Goal: Task Accomplishment & Management: Complete application form

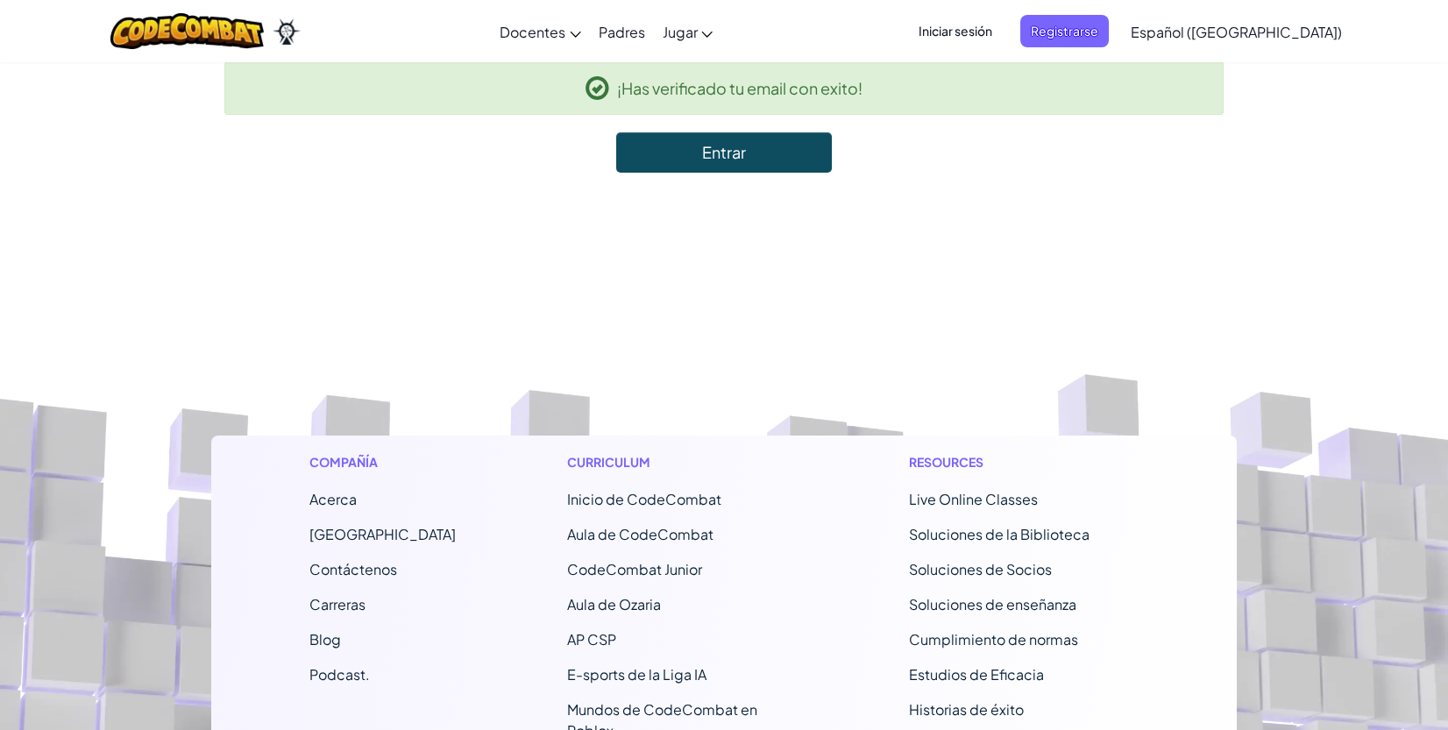
click at [1002, 31] on span "Iniciar sesión" at bounding box center [955, 31] width 95 height 32
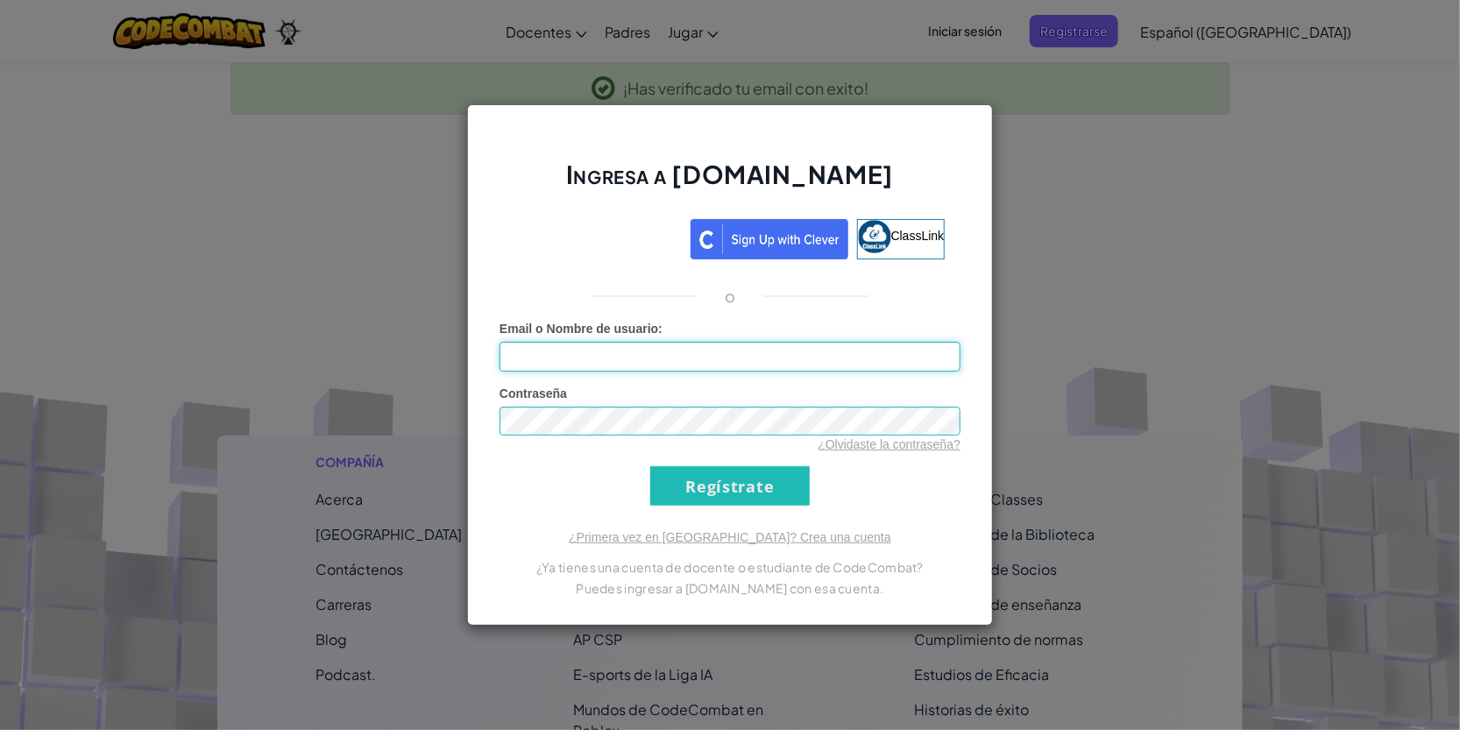
click at [647, 361] on input "Email o Nombre de usuario :" at bounding box center [729, 357] width 461 height 30
type input "[EMAIL_ADDRESS][DOMAIN_NAME]"
click at [676, 478] on input "Regístrate" at bounding box center [729, 485] width 159 height 39
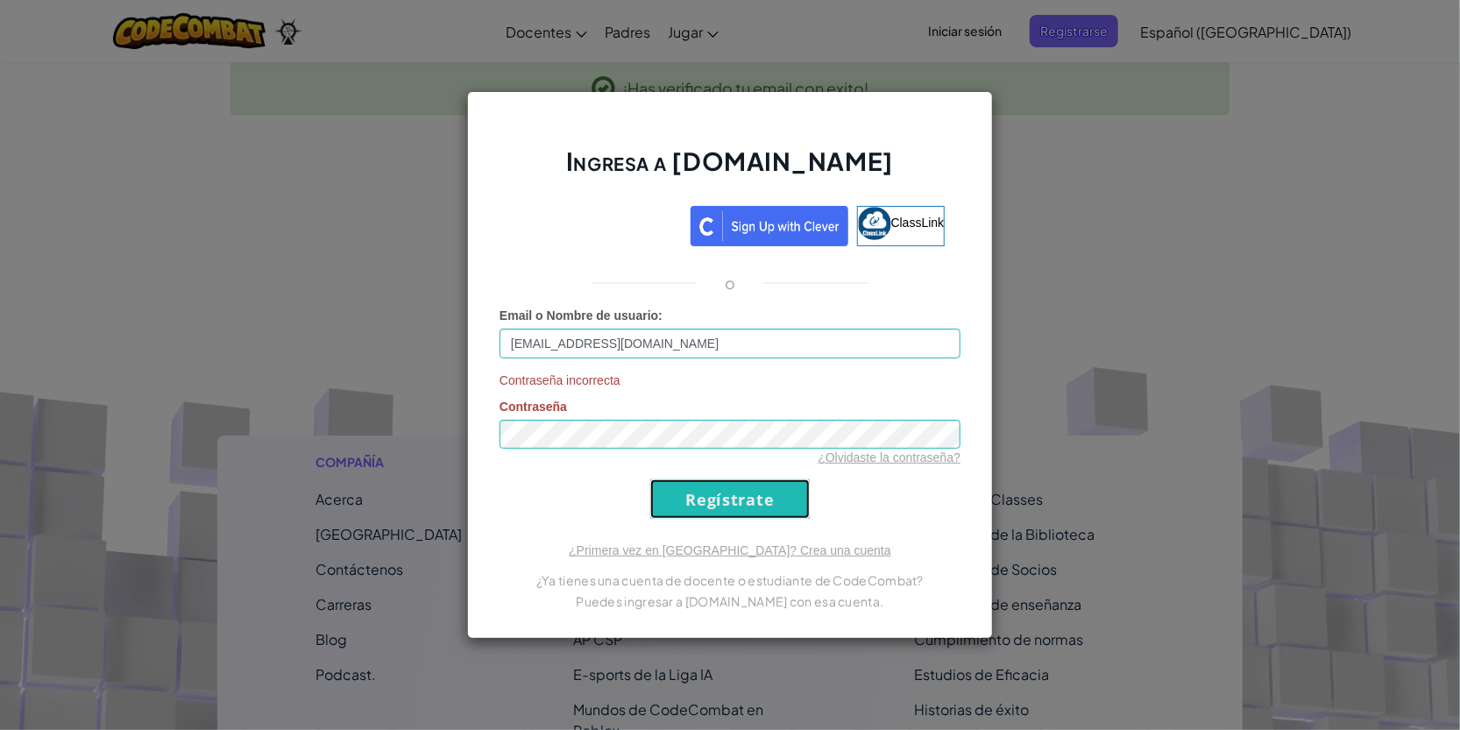
click at [702, 495] on input "Regístrate" at bounding box center [729, 498] width 159 height 39
click at [306, 414] on div "Ingresa a [DOMAIN_NAME] ClassLink o Email o Nombre de usuario : [EMAIL_ADDRESS]…" at bounding box center [730, 365] width 1460 height 730
click at [733, 502] on input "Regístrate" at bounding box center [729, 498] width 159 height 39
click at [254, 447] on div "Ingresa a [DOMAIN_NAME] ClassLink o Email o Nombre de usuario : [EMAIL_ADDRESS]…" at bounding box center [730, 365] width 1460 height 730
click at [743, 502] on input "Regístrate" at bounding box center [729, 498] width 159 height 39
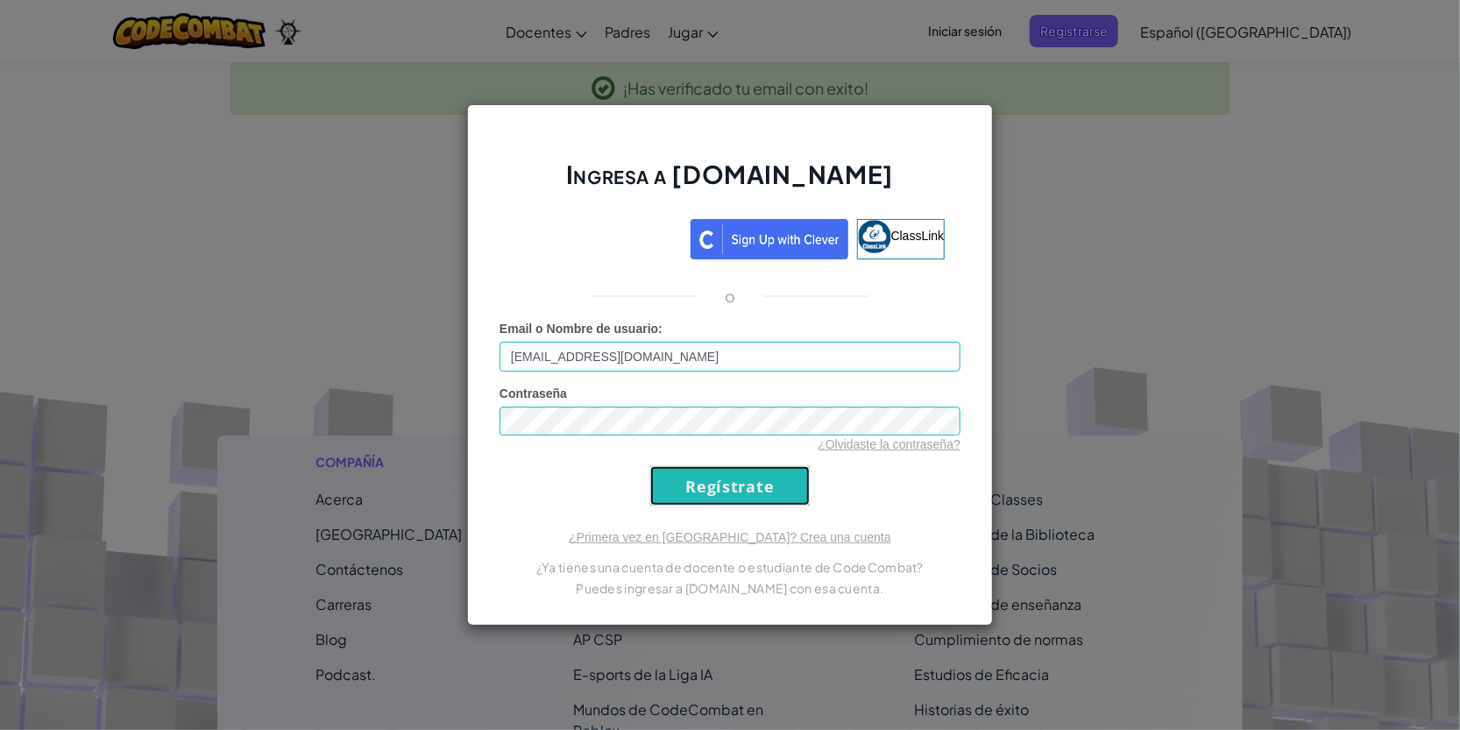
click at [722, 485] on input "Regístrate" at bounding box center [729, 485] width 159 height 39
